Goal: Navigation & Orientation: Find specific page/section

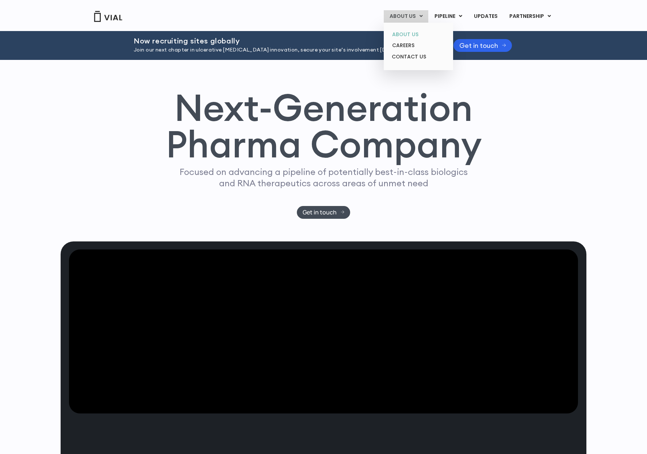
click at [407, 36] on link "ABOUT US" at bounding box center [419, 34] width 64 height 11
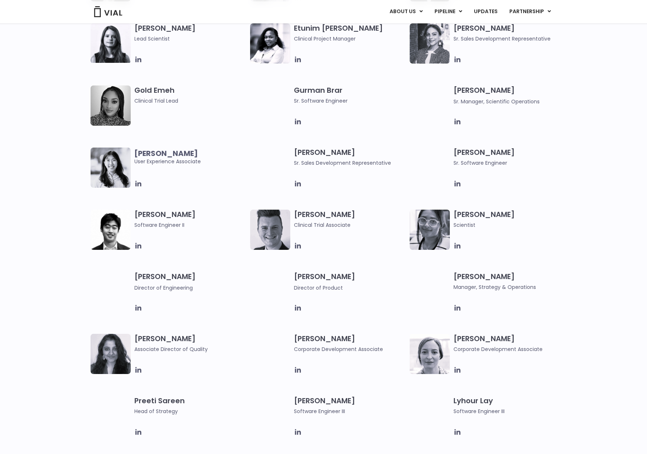
scroll to position [785, 0]
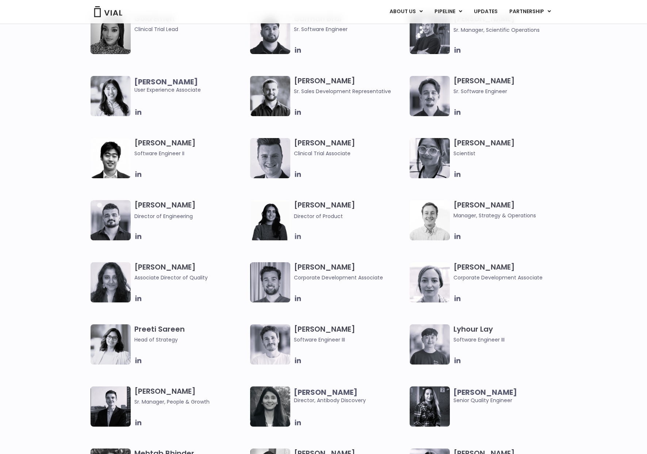
click at [298, 236] on icon at bounding box center [298, 236] width 6 height 6
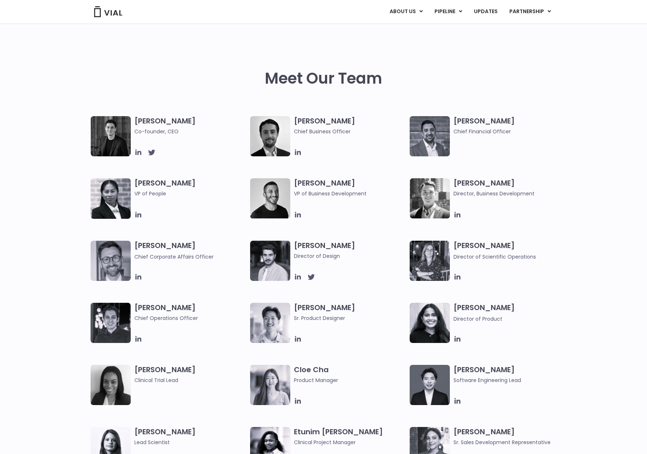
scroll to position [197, 0]
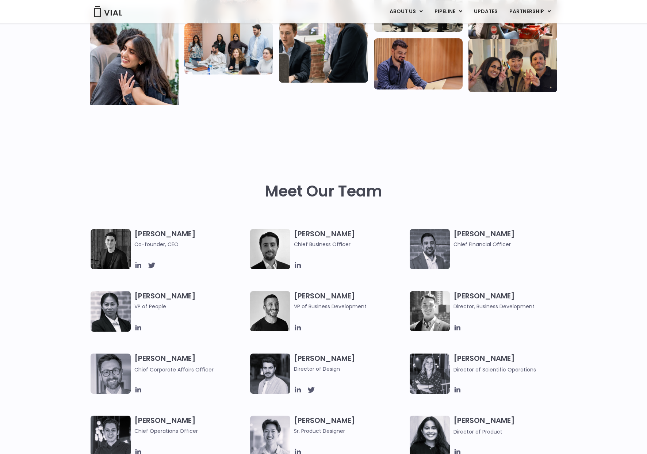
drag, startPoint x: 134, startPoint y: 358, endPoint x: 221, endPoint y: 357, distance: 86.6
click at [221, 357] on h3 "Paolo Mastrangelo Chief Corporate Affairs Officer" at bounding box center [190, 364] width 112 height 20
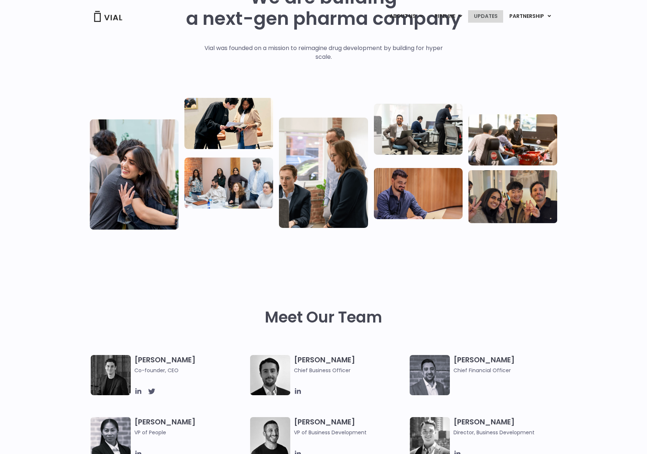
scroll to position [0, 0]
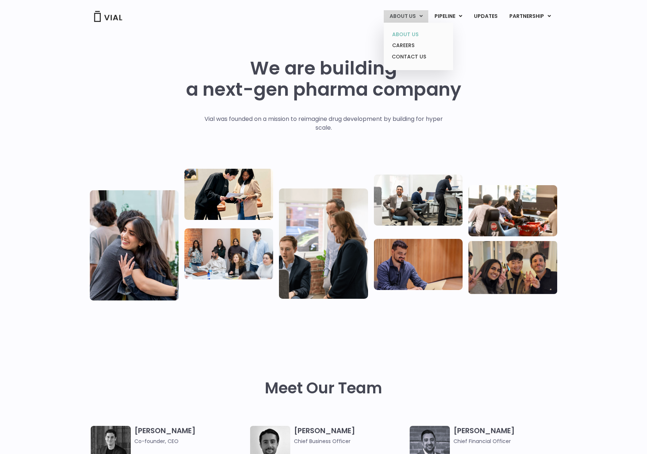
click at [411, 34] on link "ABOUT US" at bounding box center [419, 34] width 64 height 11
click at [411, 43] on link "CAREERS" at bounding box center [419, 45] width 64 height 11
